Goal: Task Accomplishment & Management: Use online tool/utility

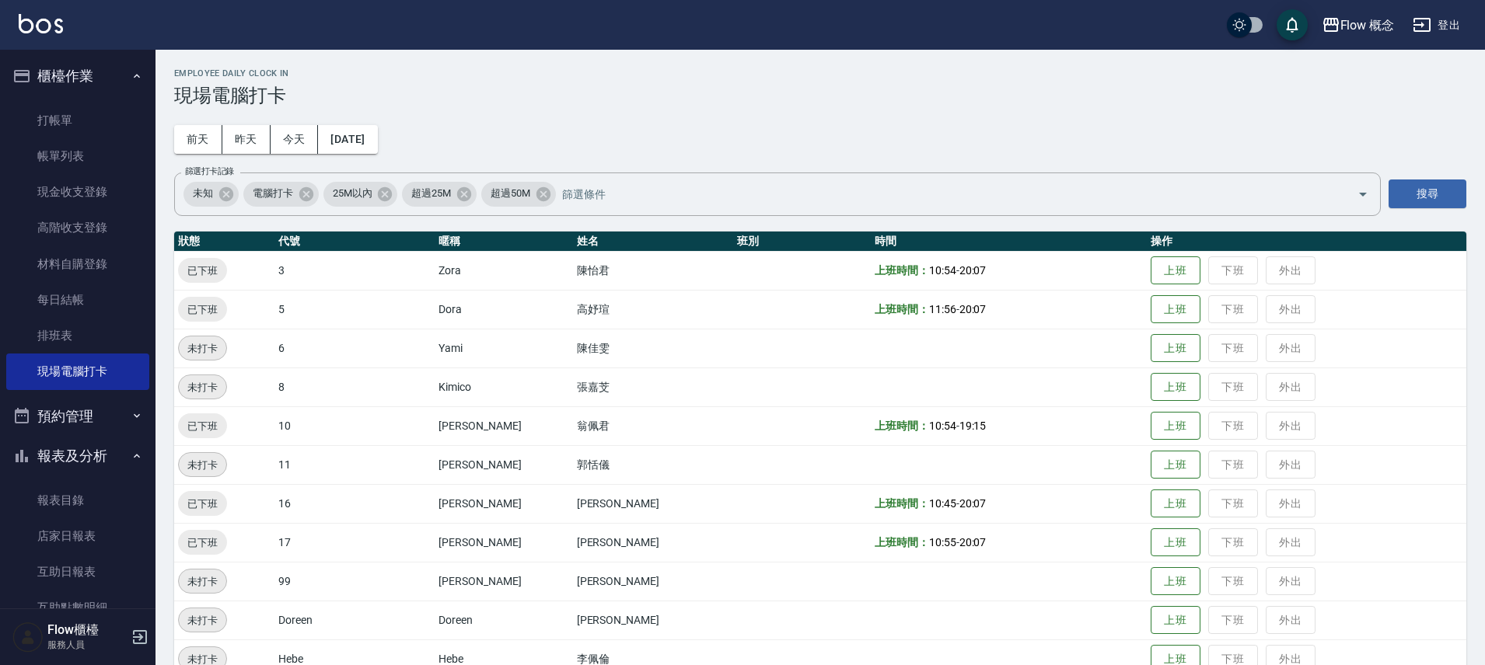
click at [358, 140] on button "[DATE]" at bounding box center [347, 139] width 59 height 29
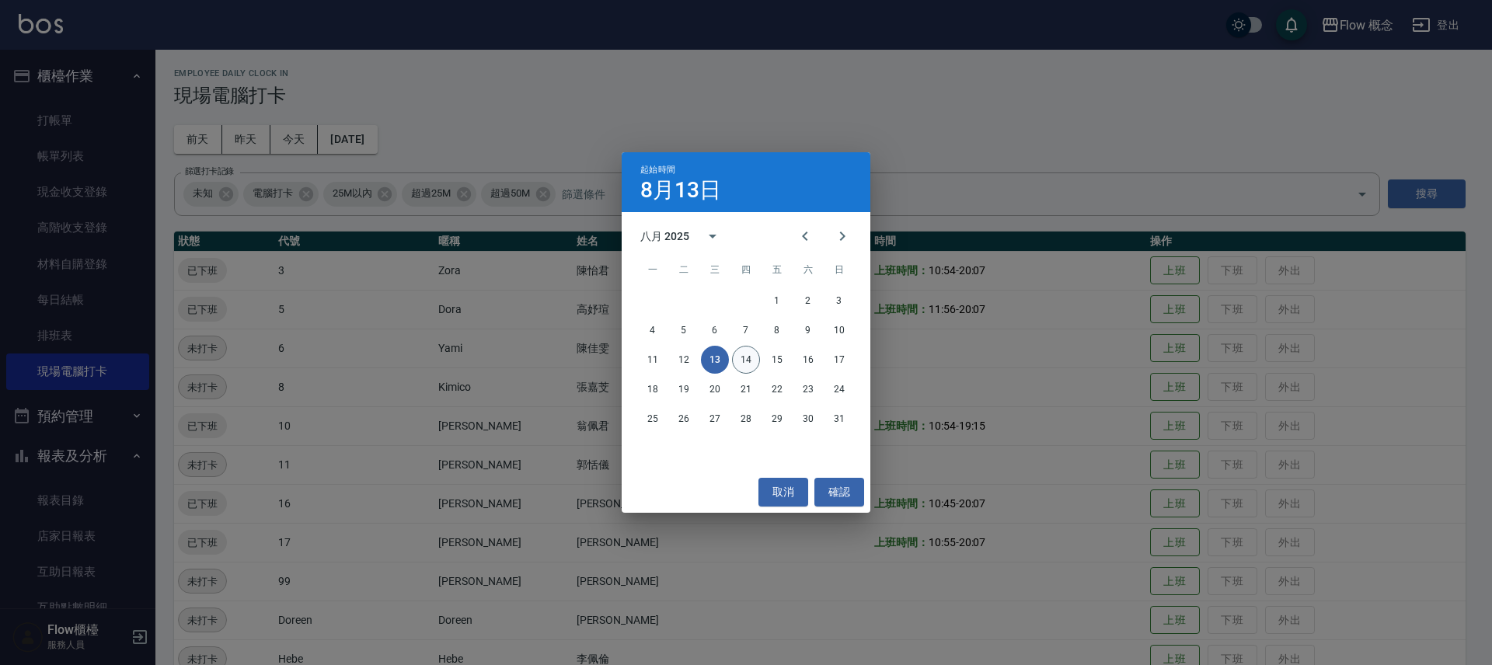
click at [744, 358] on button "14" at bounding box center [746, 360] width 28 height 28
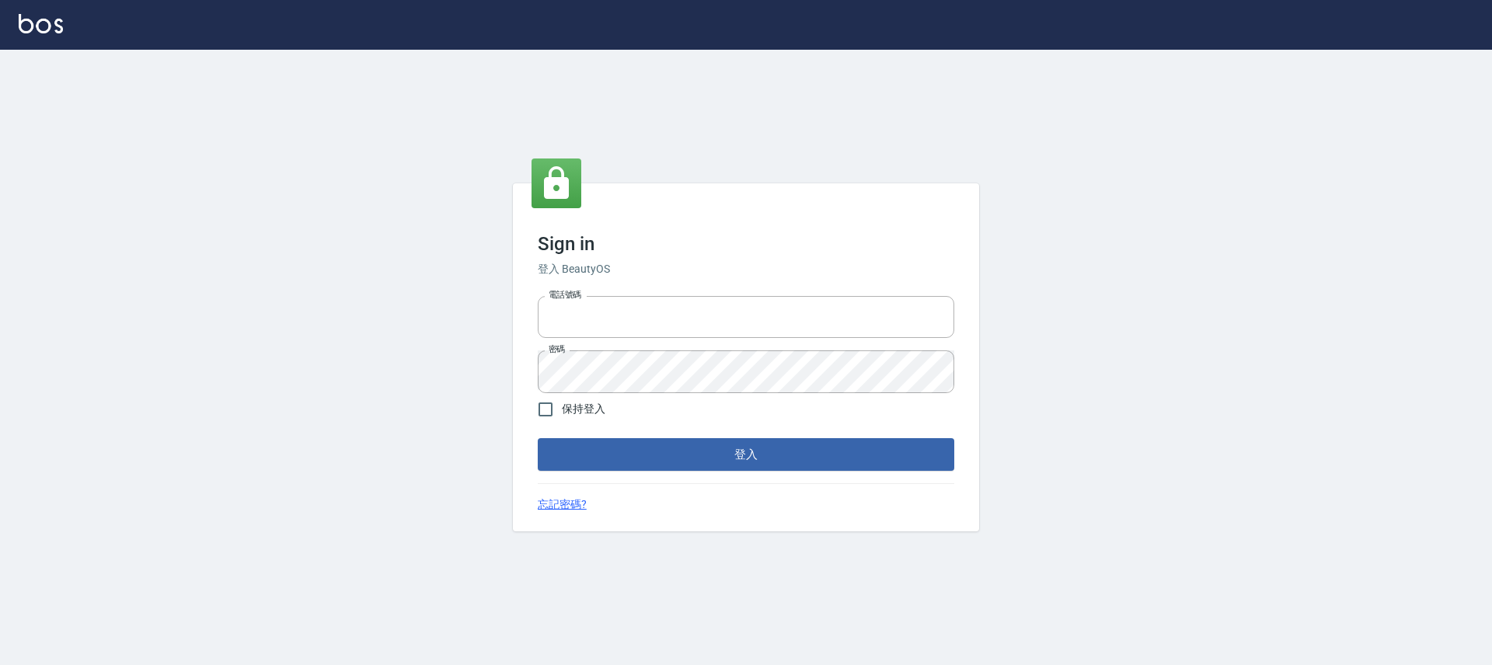
type input "25170116"
click at [752, 452] on button "登入" at bounding box center [746, 454] width 417 height 33
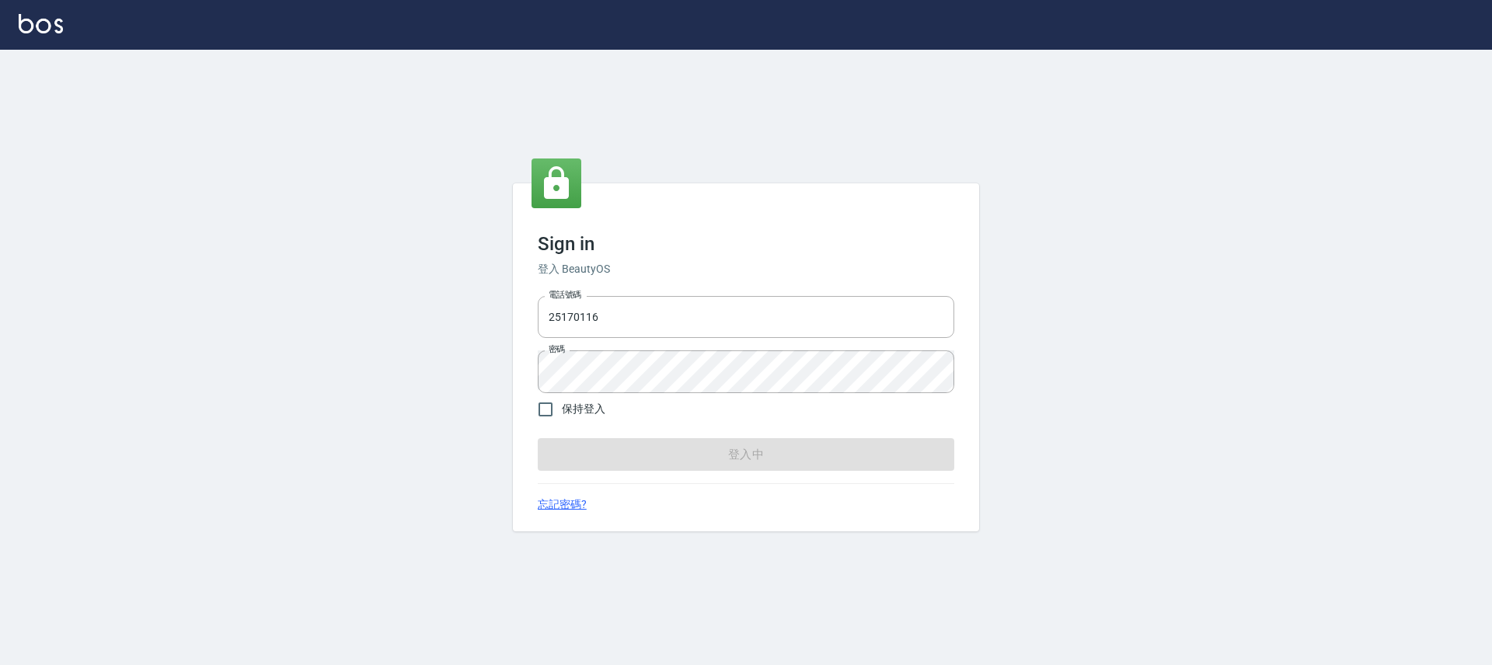
click at [752, 452] on form "電話號碼 25170116 電話號碼 密碼 密碼 保持登入 登入中" at bounding box center [746, 380] width 417 height 181
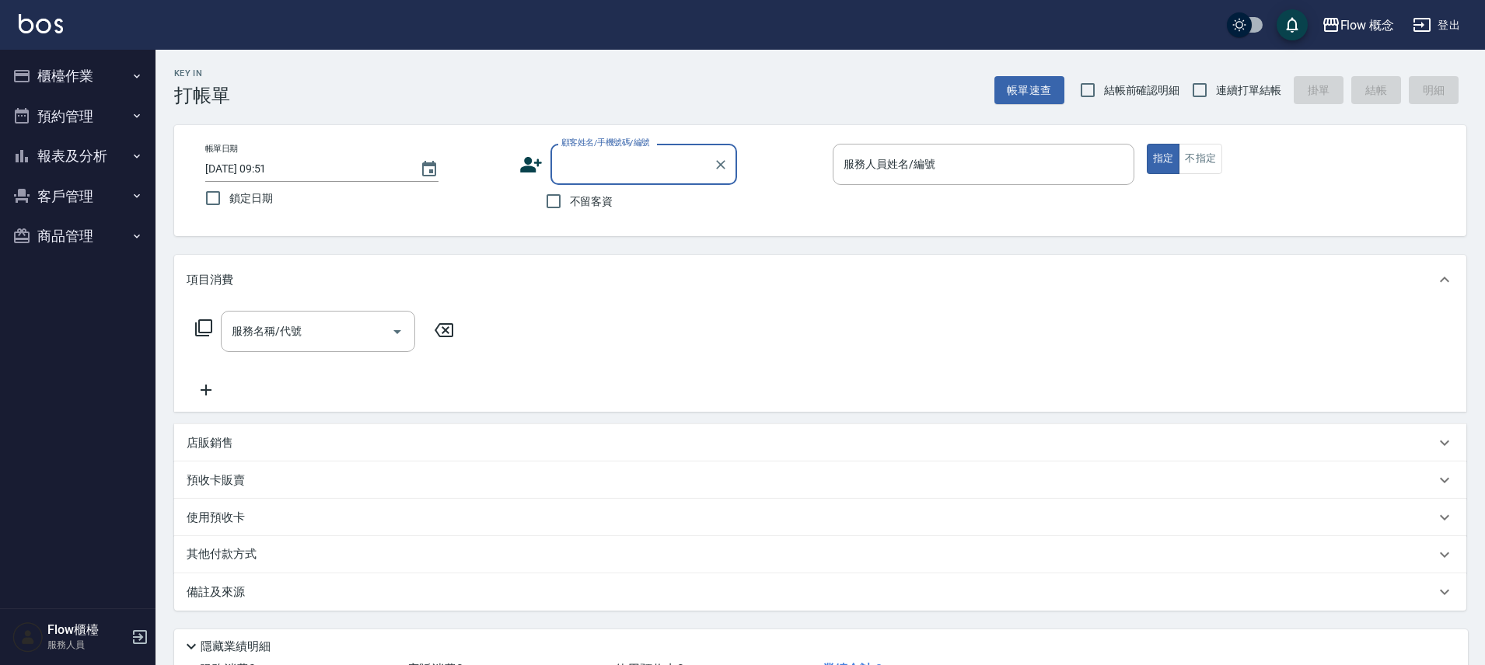
click at [60, 78] on button "櫃檯作業" at bounding box center [77, 76] width 143 height 40
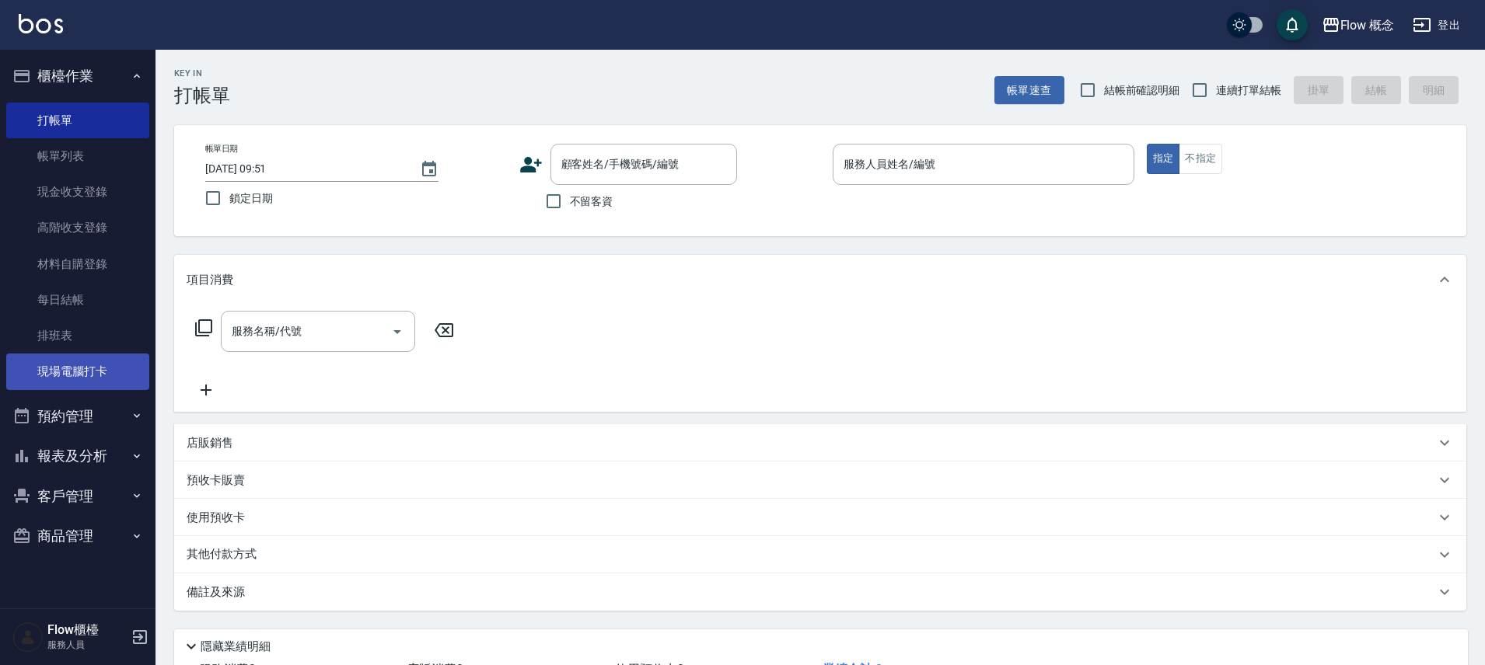
click at [76, 364] on link "現場電腦打卡" at bounding box center [77, 372] width 143 height 36
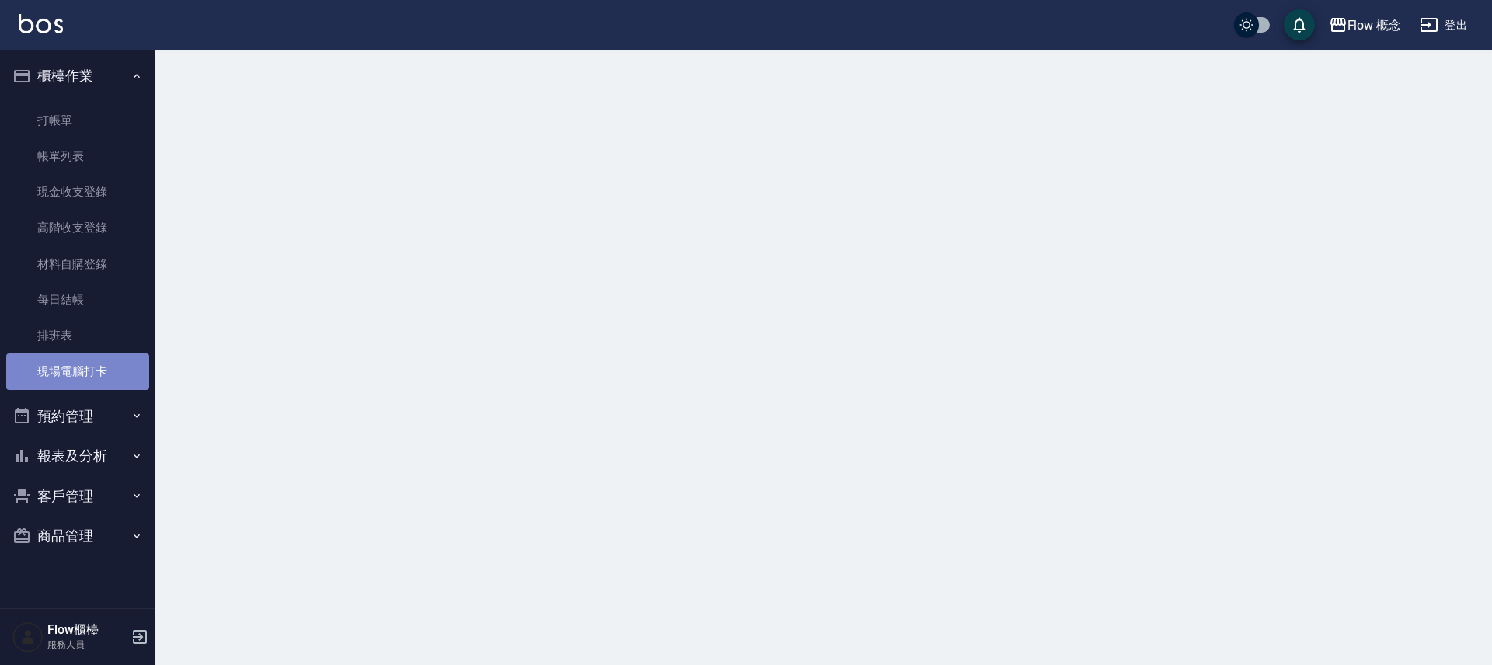
click at [76, 364] on link "現場電腦打卡" at bounding box center [77, 372] width 143 height 36
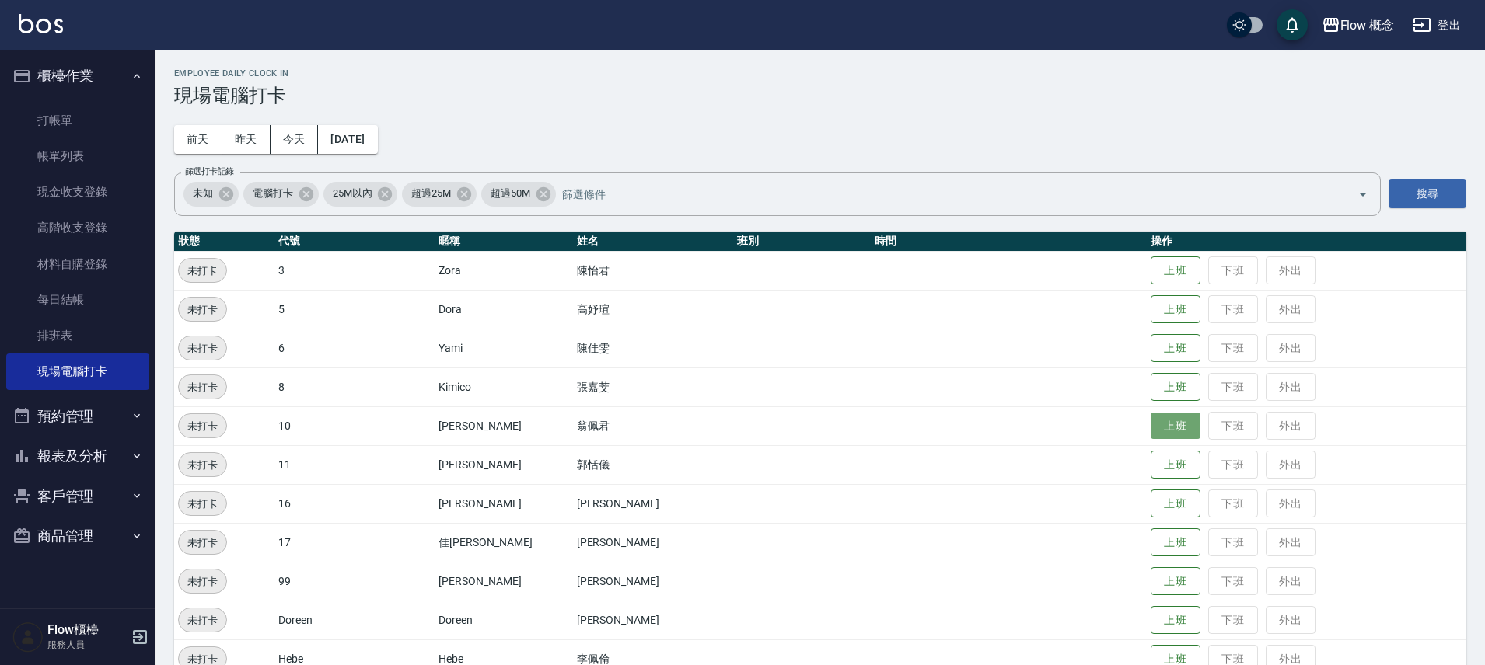
click at [1150, 430] on button "上班" at bounding box center [1175, 426] width 50 height 27
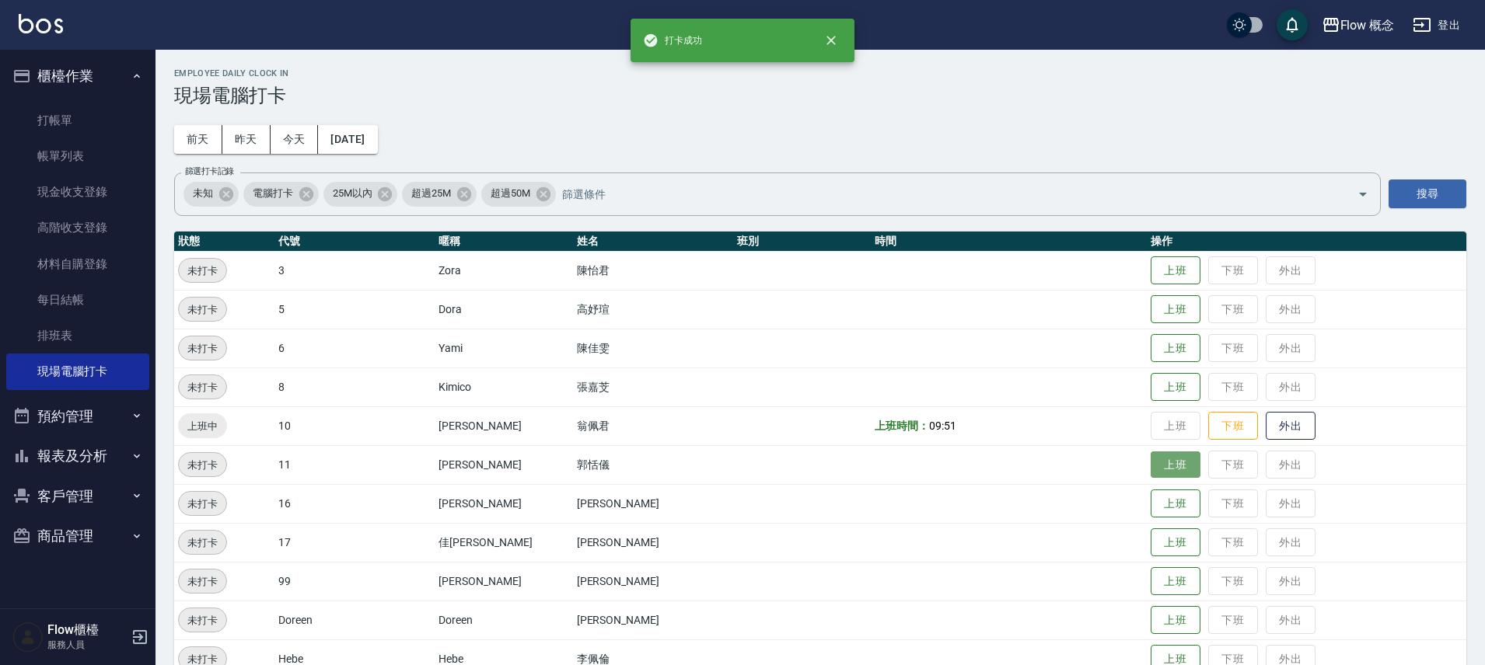
click at [1150, 464] on button "上班" at bounding box center [1175, 465] width 50 height 27
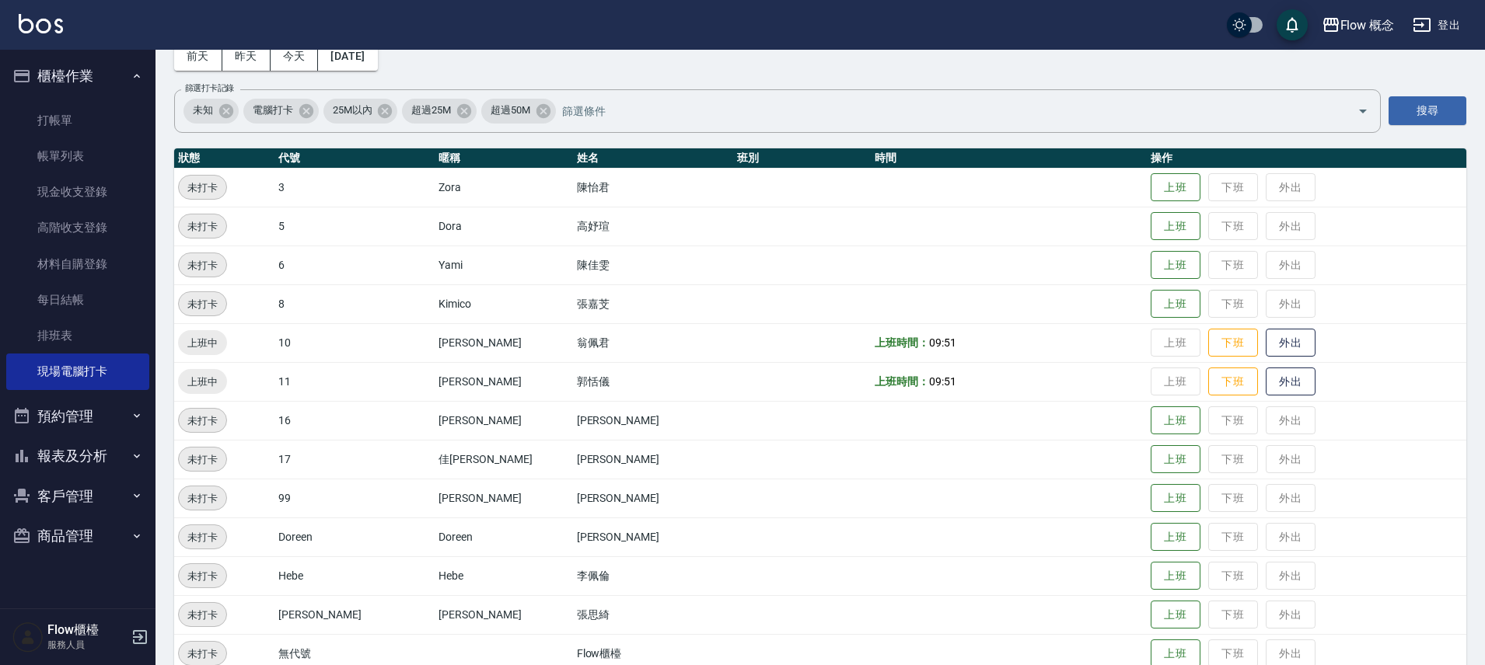
scroll to position [45, 0]
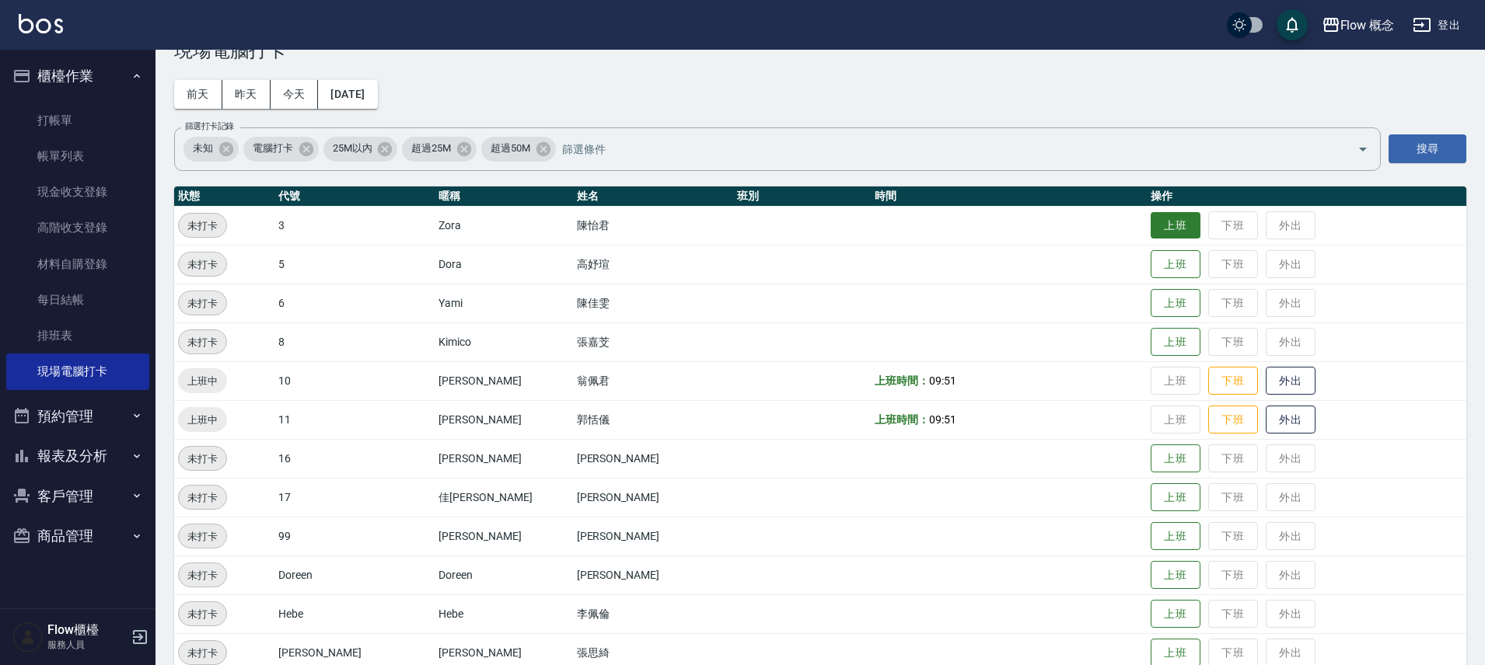
click at [1150, 229] on button "上班" at bounding box center [1175, 225] width 50 height 27
click at [1150, 256] on button "上班" at bounding box center [1175, 264] width 50 height 27
